Goal: Ask a question

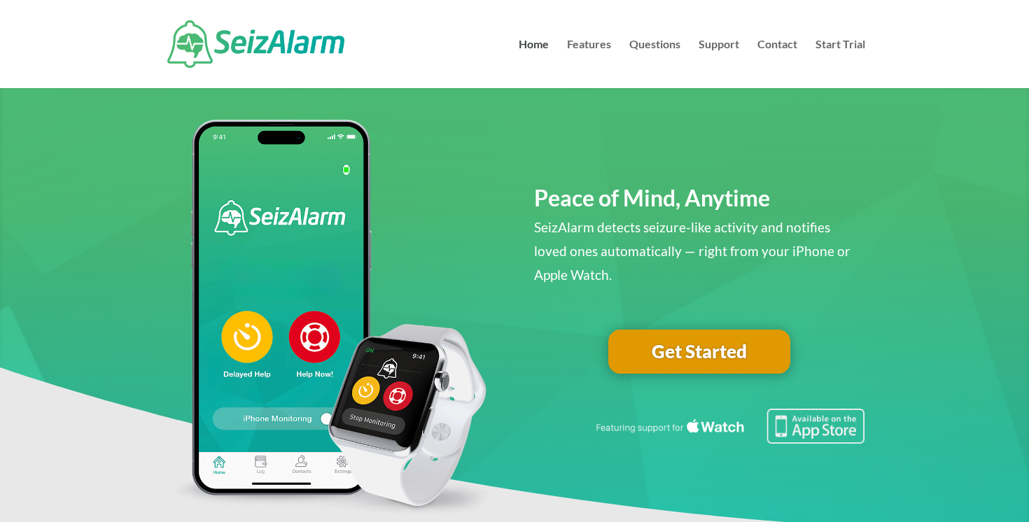
scroll to position [27, 0]
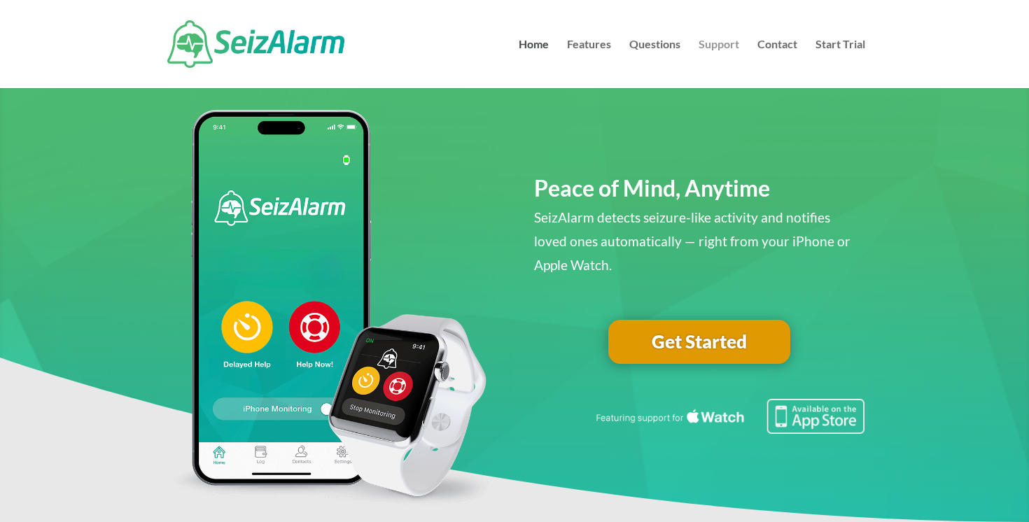
click at [722, 54] on link "Support" at bounding box center [718, 63] width 41 height 49
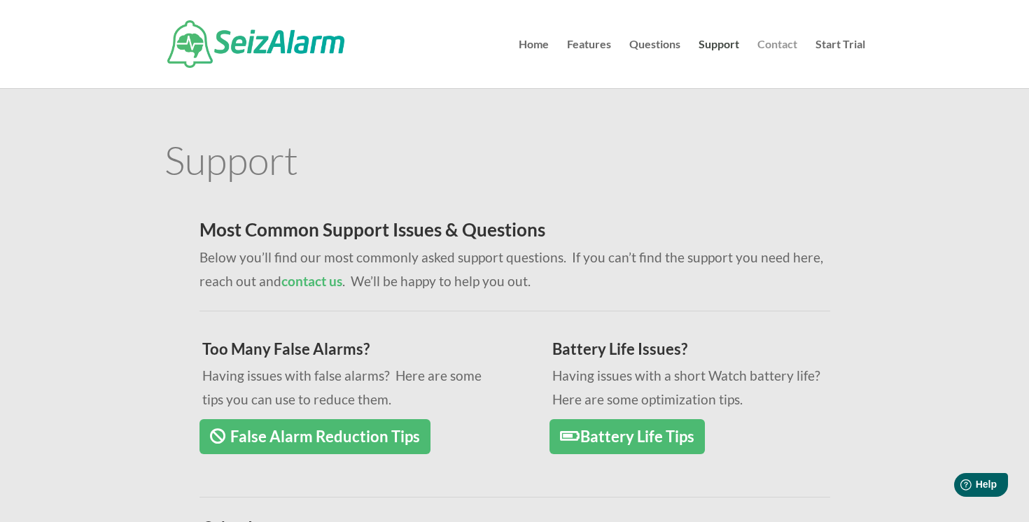
click at [776, 47] on link "Contact" at bounding box center [777, 63] width 40 height 49
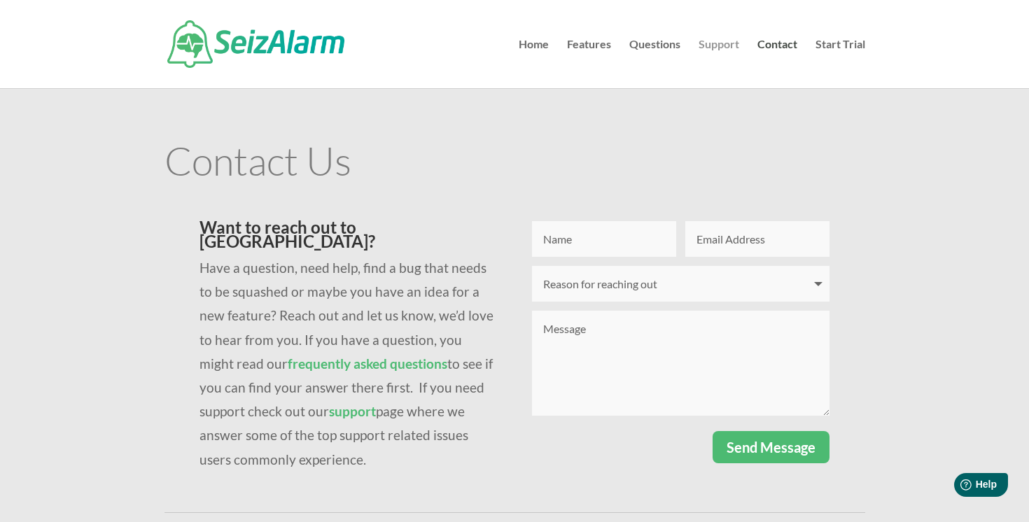
click at [719, 43] on link "Support" at bounding box center [718, 63] width 41 height 49
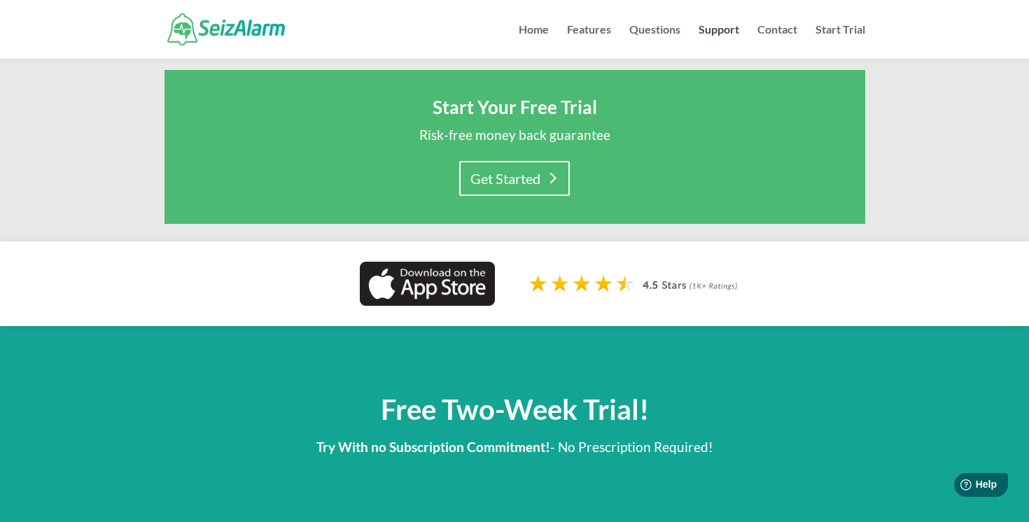
scroll to position [1159, 0]
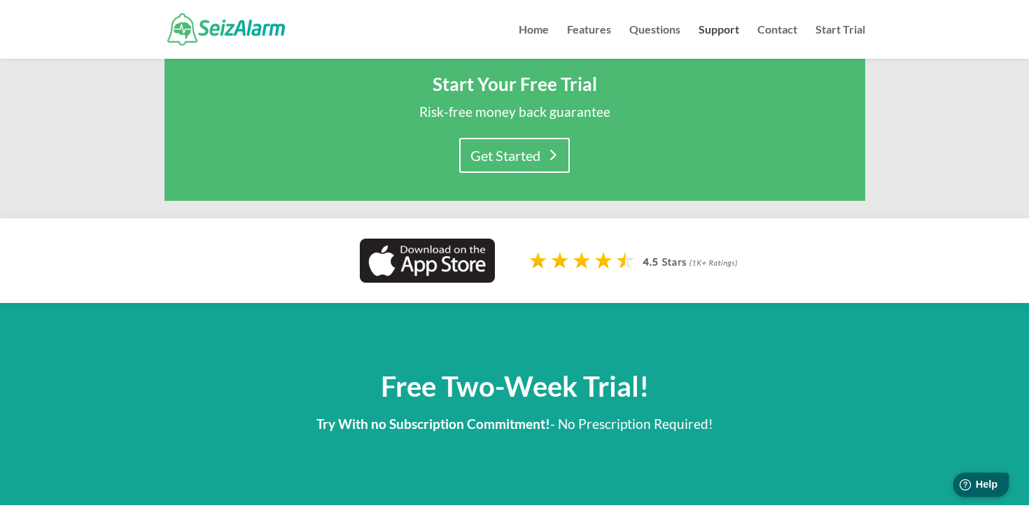
click at [976, 479] on span "Help" at bounding box center [986, 485] width 22 height 12
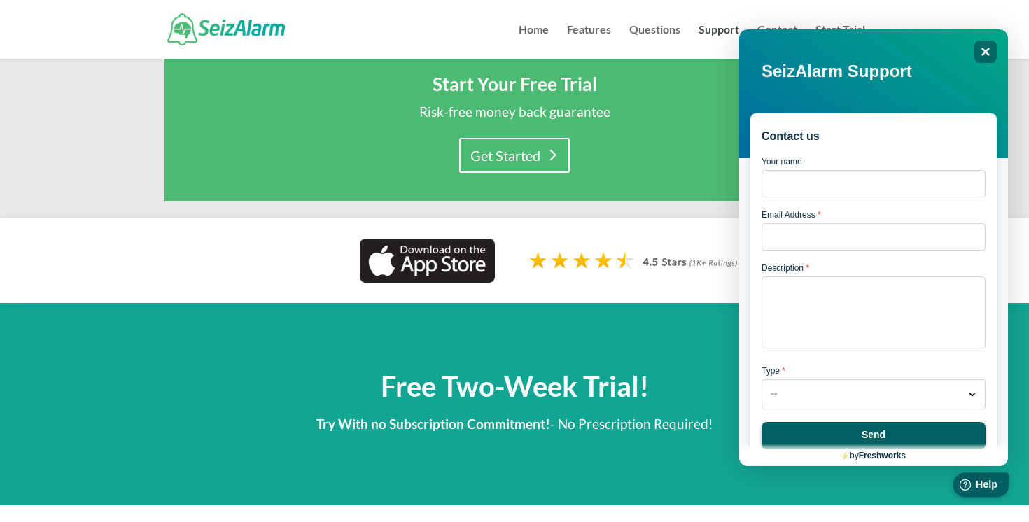
scroll to position [0, 0]
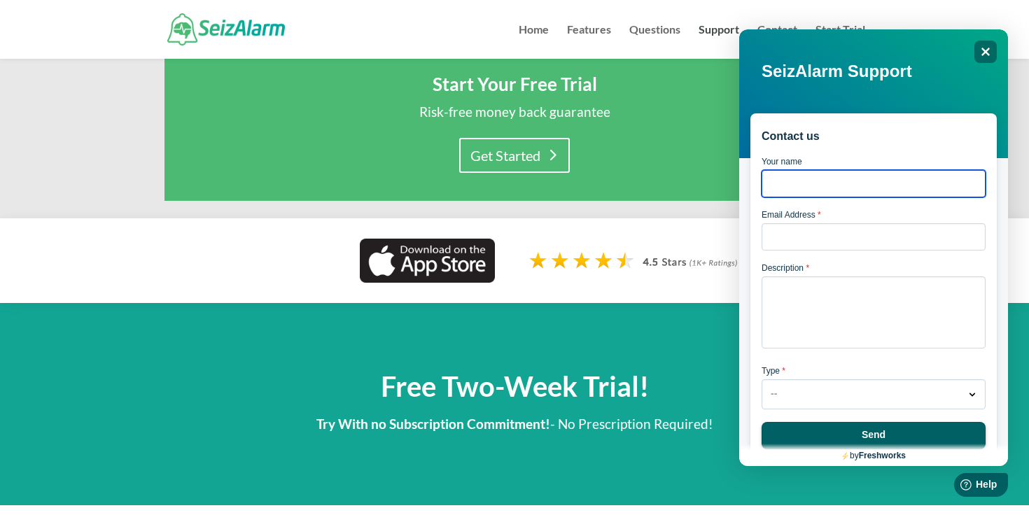
click at [902, 188] on input "Your name" at bounding box center [873, 183] width 224 height 27
type input "Lev Rivkov"
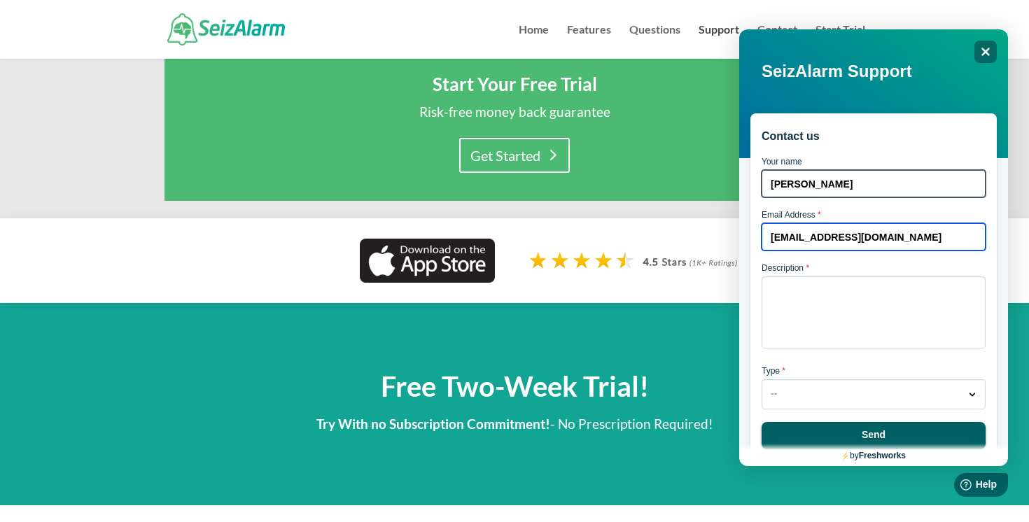
type input "Lev.rivkov@gmail.com"
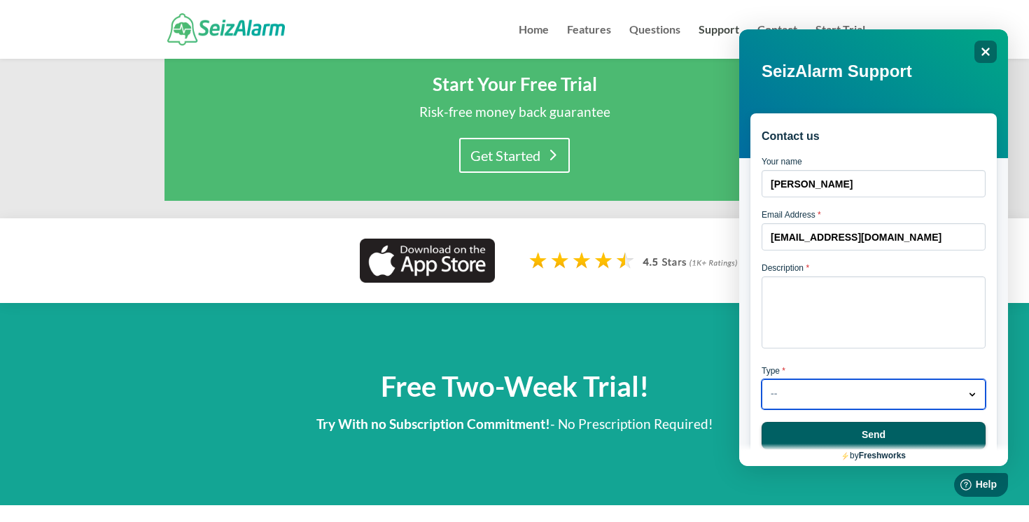
click at [907, 390] on div "Type * -- Dropdown arrow" at bounding box center [873, 387] width 224 height 43
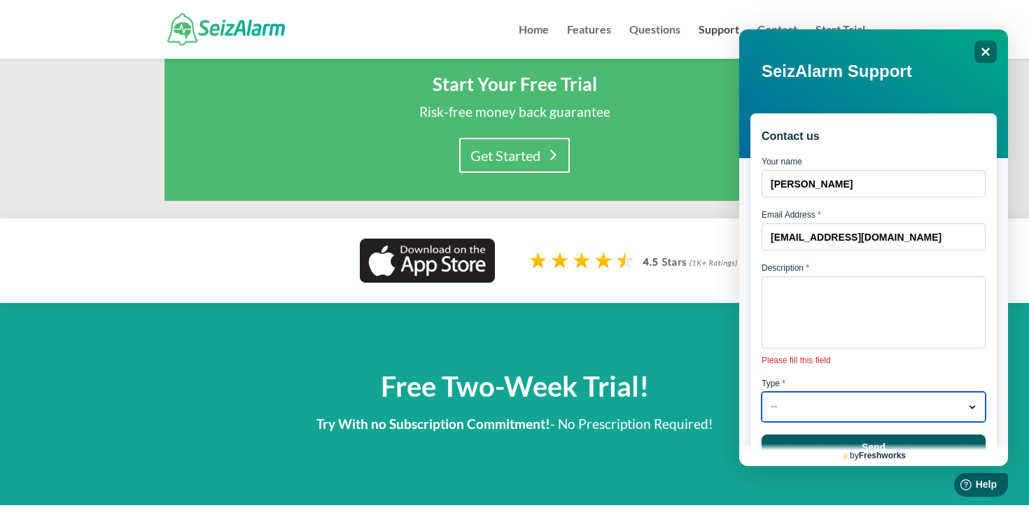
click at [899, 403] on button "-- Dropdown arrow" at bounding box center [873, 407] width 224 height 30
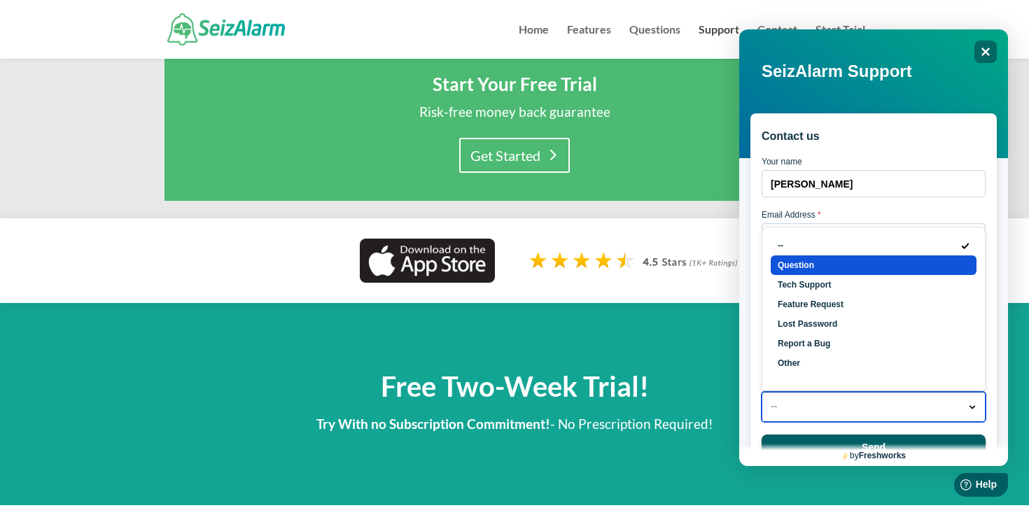
click at [884, 274] on li "Question" at bounding box center [873, 265] width 206 height 20
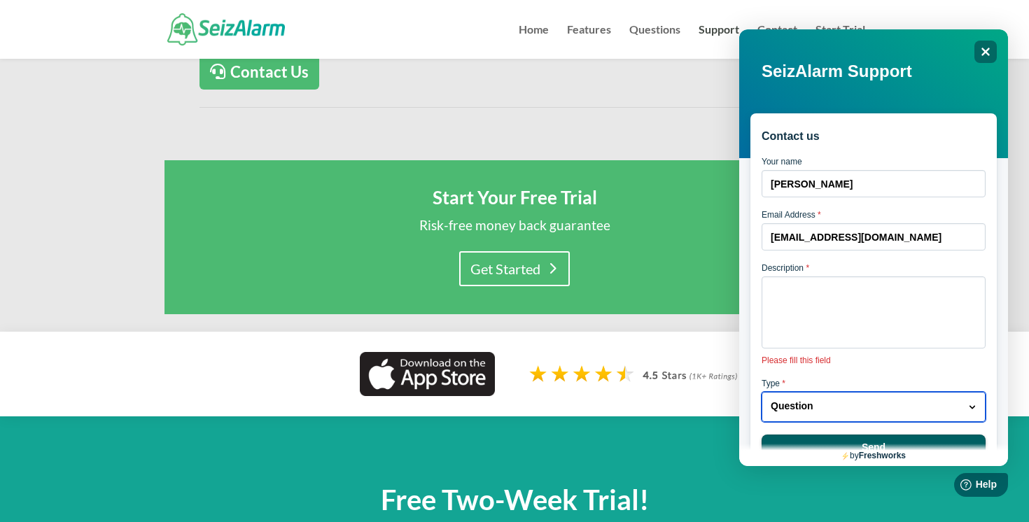
scroll to position [1044, 0]
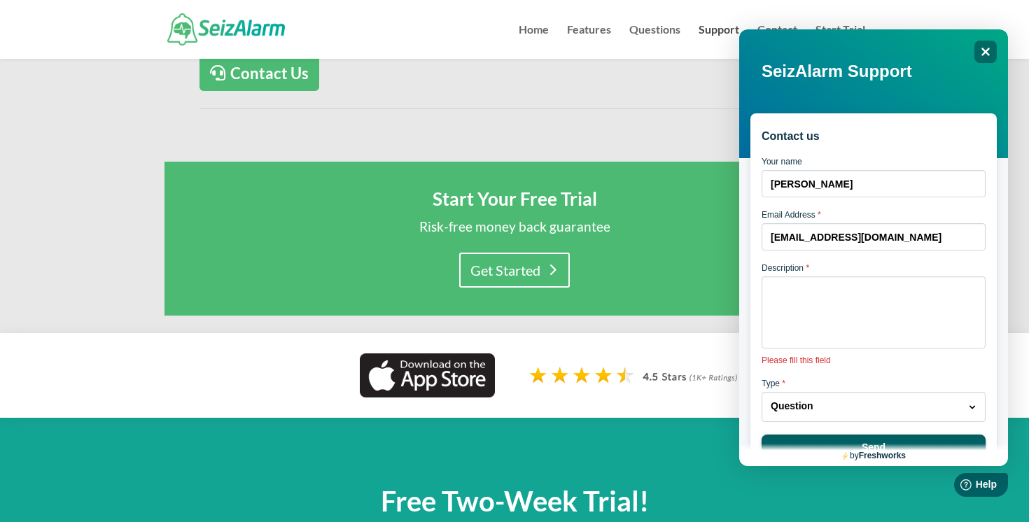
click at [998, 45] on div "Contact us Your name Lev Rivkov Email Address * Lev.rivkov@gmail.com Descriptio…" at bounding box center [873, 255] width 269 height 453
click at [992, 50] on div "Close" at bounding box center [985, 52] width 22 height 22
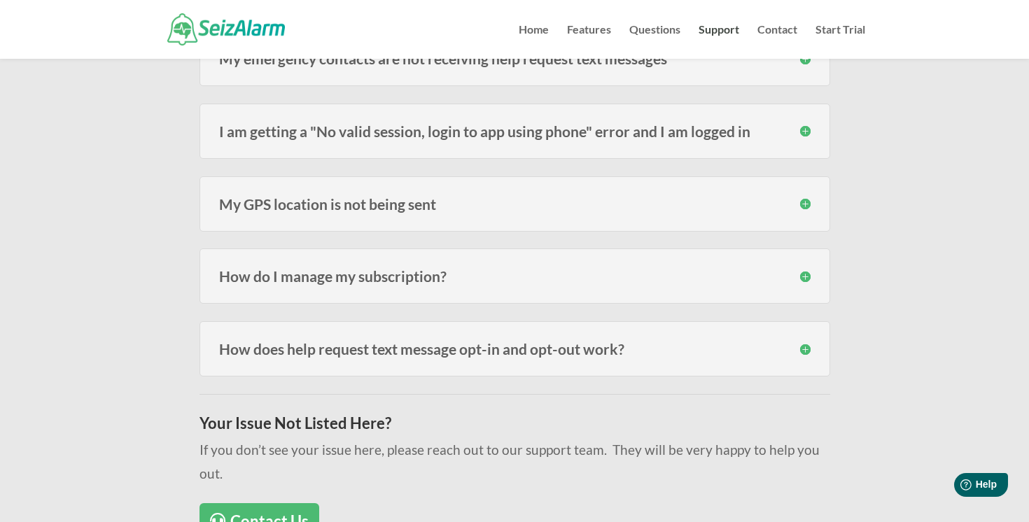
scroll to position [0, 0]
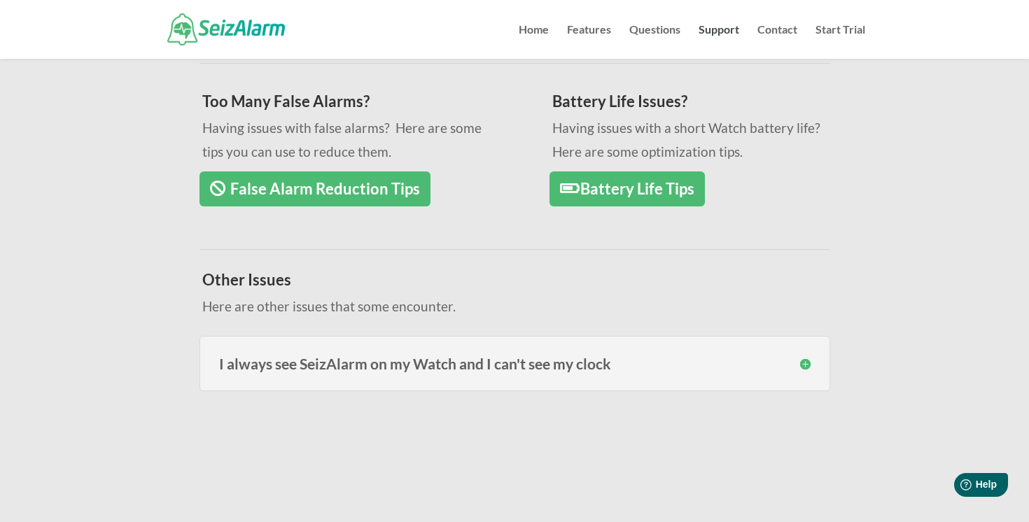
scroll to position [220, 0]
